Goal: Transaction & Acquisition: Purchase product/service

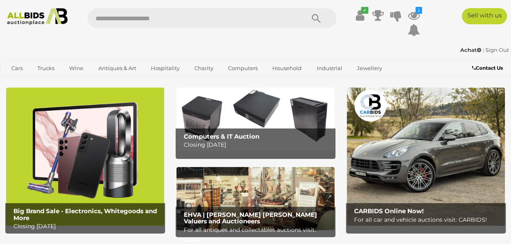
click at [113, 68] on link "Antiques & Art" at bounding box center [117, 68] width 48 height 13
click at [0, 0] on link "View All Antiques & Art Auctions" at bounding box center [0, 0] width 0 height 0
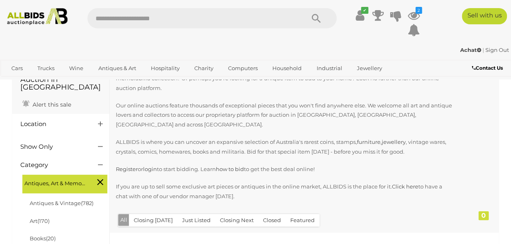
scroll to position [87, 0]
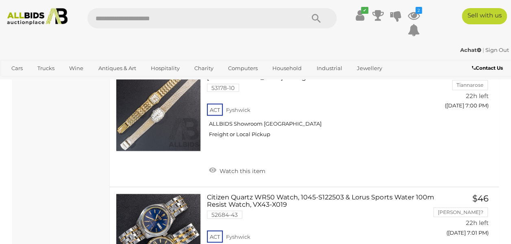
scroll to position [3861, 0]
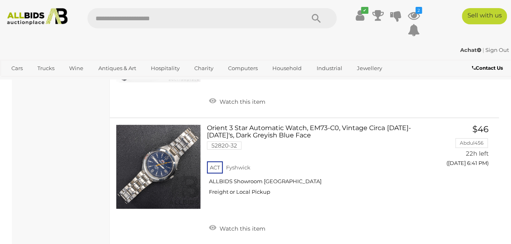
click at [304, 75] on link "Maurice Lacroix Vintage Automatic Chronograph Wristwatch, 40mm 53095-9 ACT Fysh…" at bounding box center [320, 36] width 214 height 77
